Goal: Entertainment & Leisure: Browse casually

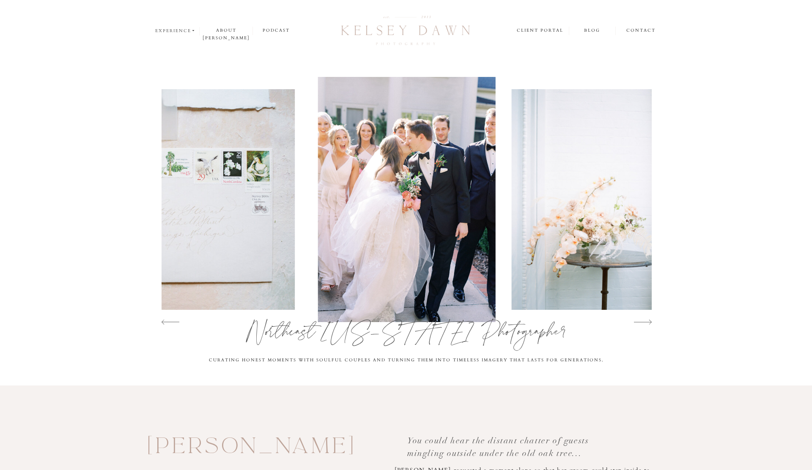
click at [185, 33] on nav "experience" at bounding box center [175, 31] width 41 height 8
click at [182, 41] on p "weddings" at bounding box center [177, 41] width 44 height 7
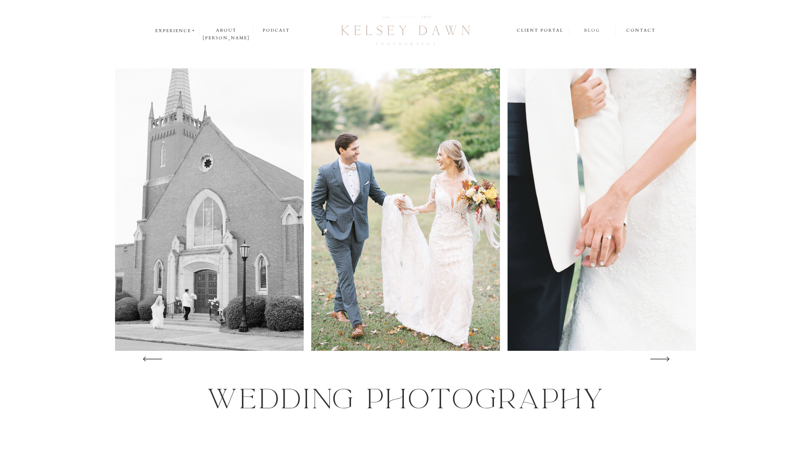
click at [593, 32] on nav "blog" at bounding box center [592, 31] width 46 height 8
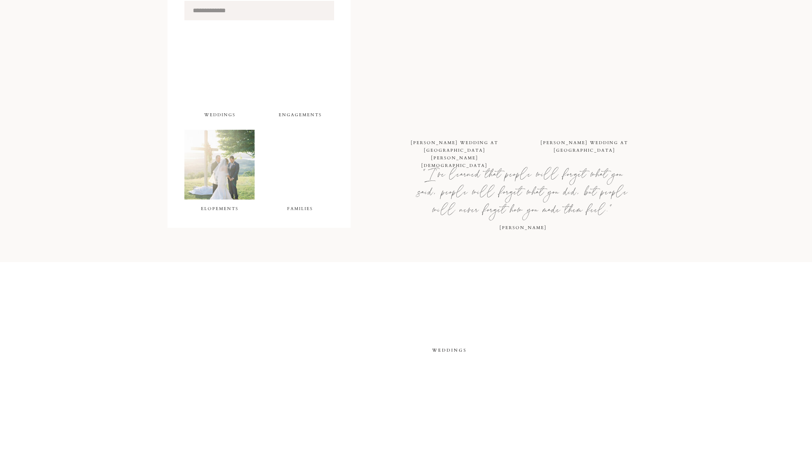
scroll to position [477, 0]
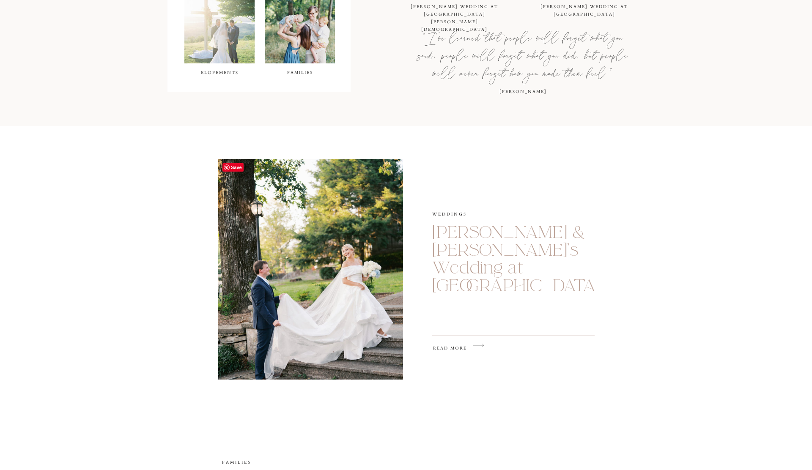
click at [363, 261] on img at bounding box center [310, 269] width 185 height 221
click at [443, 348] on h2 "read more" at bounding box center [460, 350] width 55 height 11
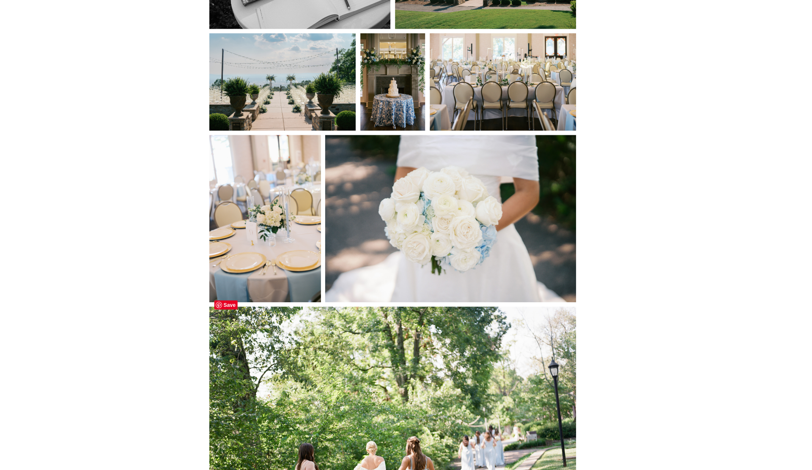
scroll to position [673, 0]
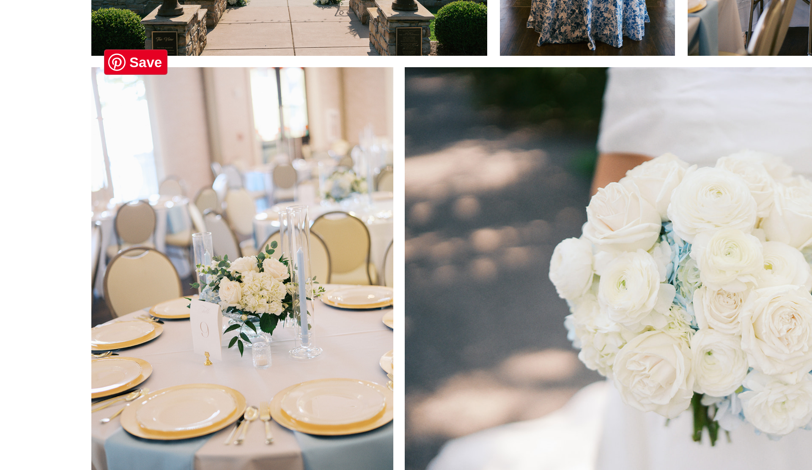
click at [294, 220] on img at bounding box center [291, 231] width 101 height 151
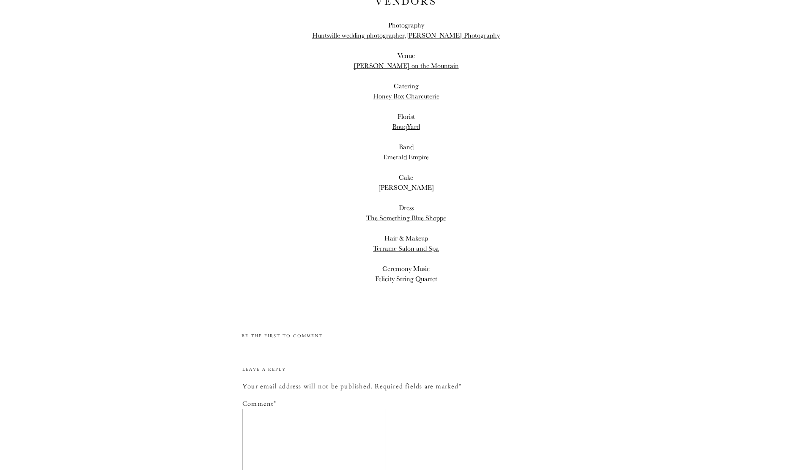
scroll to position [13736, 0]
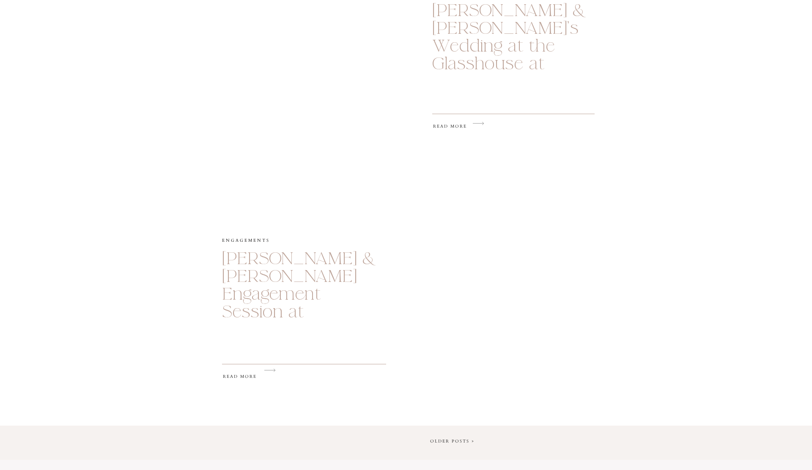
scroll to position [1225, 0]
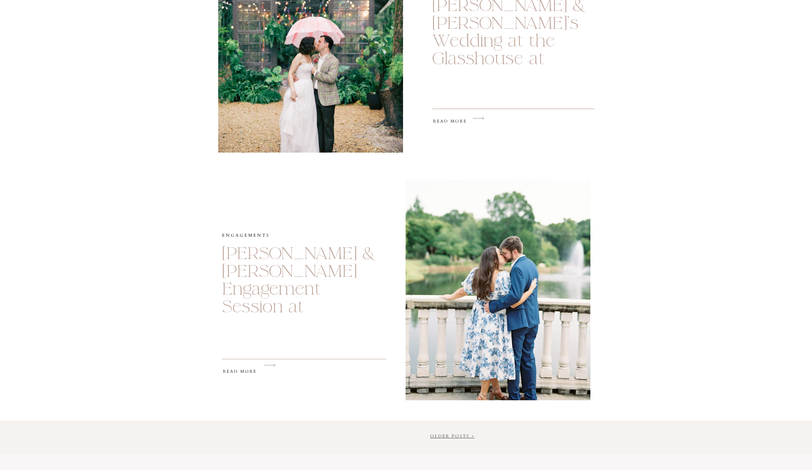
click at [436, 436] on link "Older Posts >" at bounding box center [452, 436] width 44 height 6
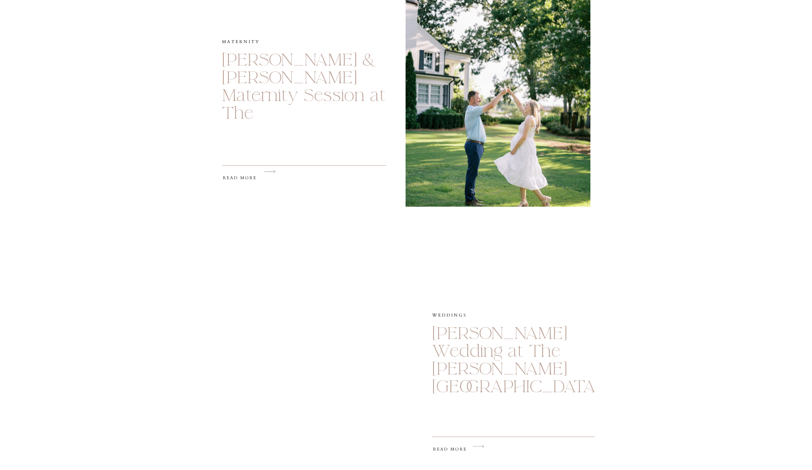
scroll to position [900, 0]
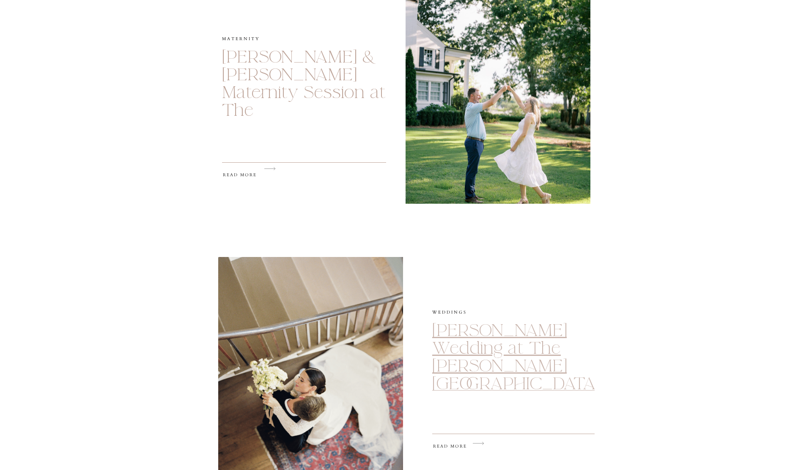
click at [437, 338] on link "[PERSON_NAME] Wedding at The [PERSON_NAME][GEOGRAPHIC_DATA]" at bounding box center [515, 357] width 167 height 75
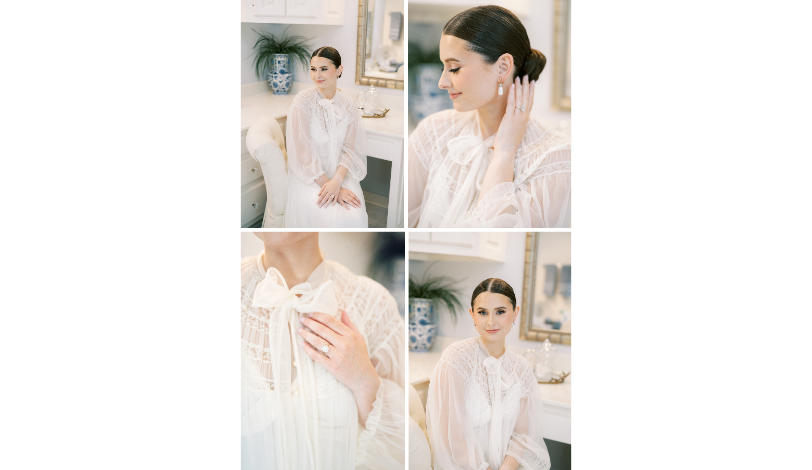
scroll to position [932, 0]
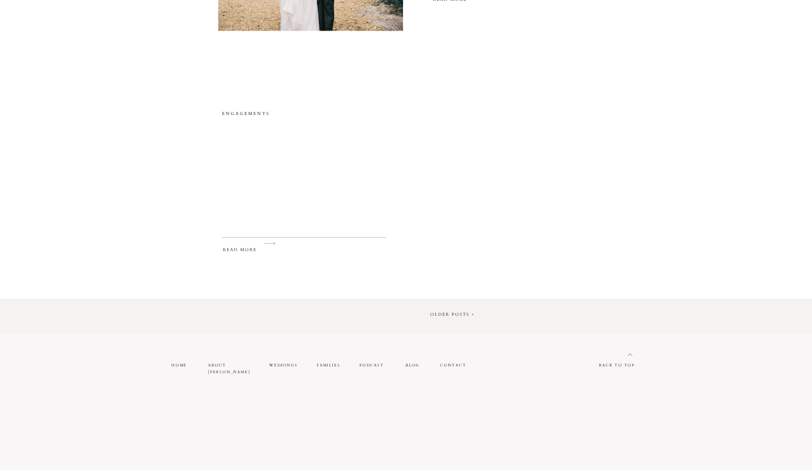
scroll to position [1430, 0]
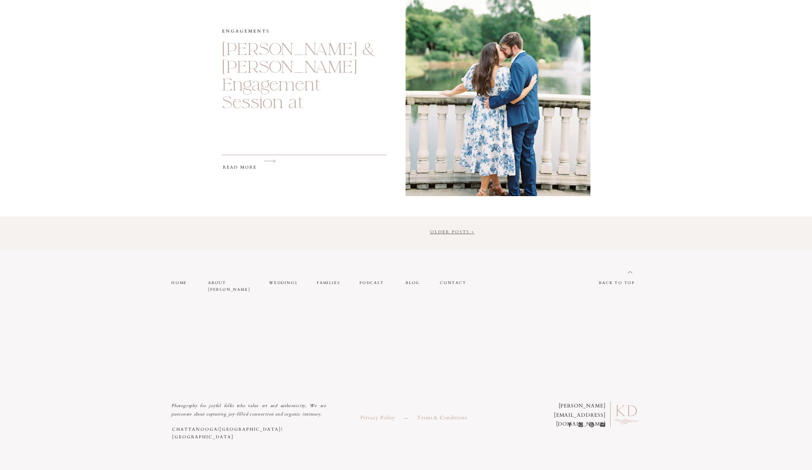
click at [460, 233] on link "Older Posts >" at bounding box center [452, 232] width 44 height 6
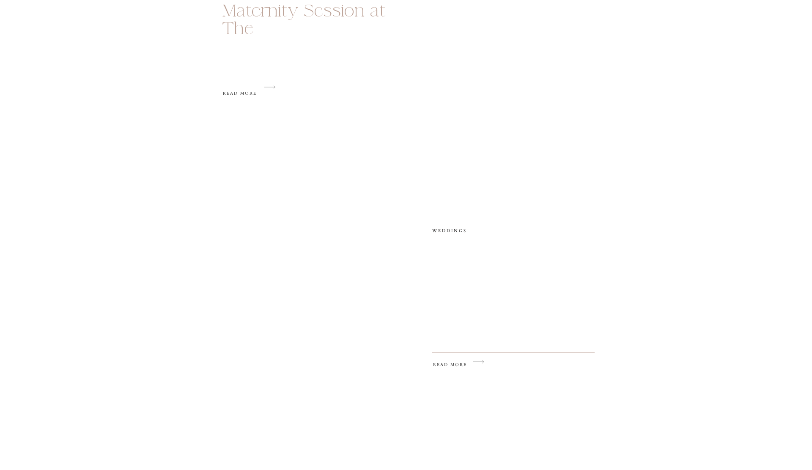
scroll to position [1078, 0]
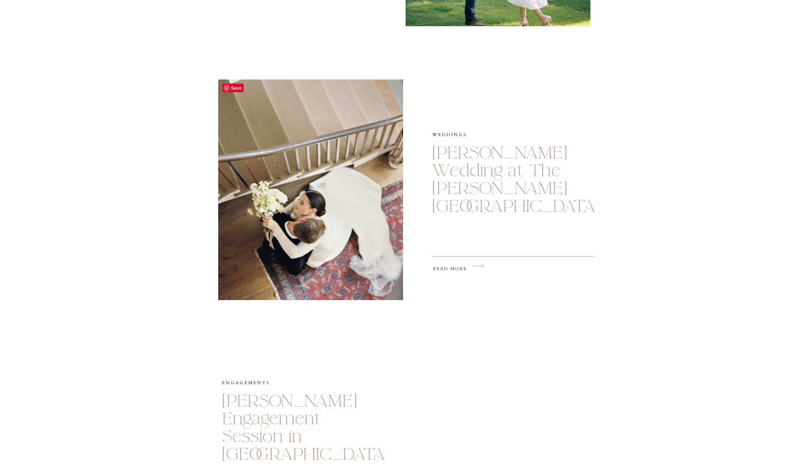
click at [338, 192] on img at bounding box center [310, 189] width 185 height 221
click at [447, 267] on h2 "read more" at bounding box center [460, 270] width 55 height 11
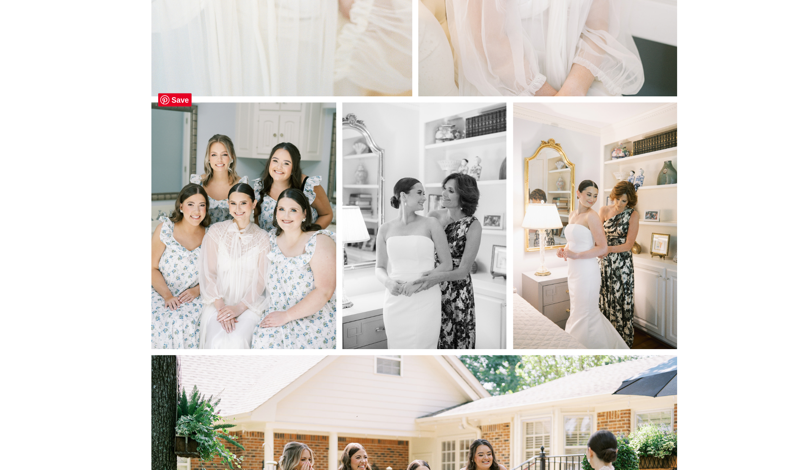
scroll to position [1171, 0]
